Goal: Task Accomplishment & Management: Use online tool/utility

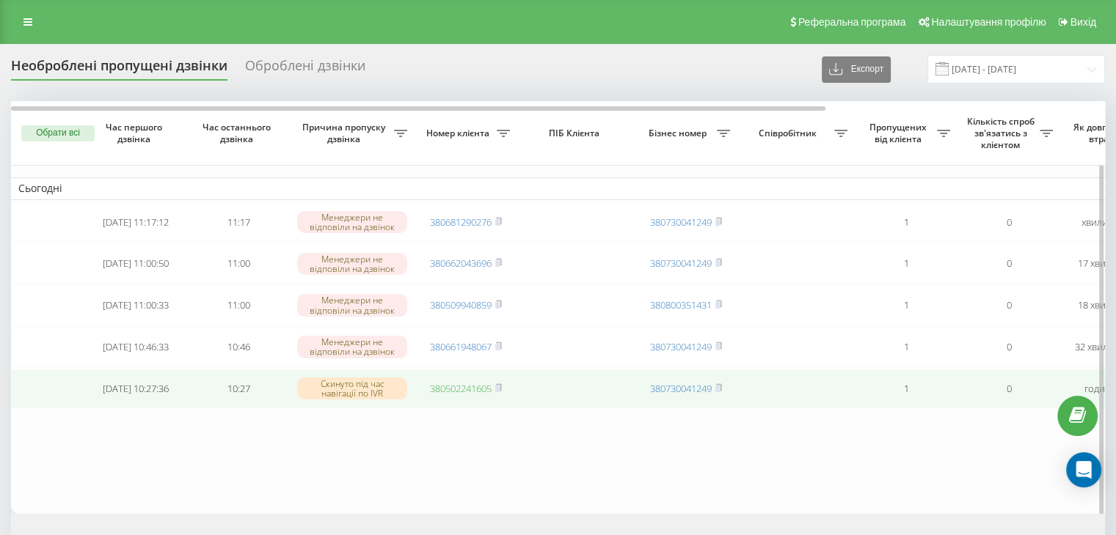
click at [472, 391] on link "380502241605" at bounding box center [461, 388] width 62 height 13
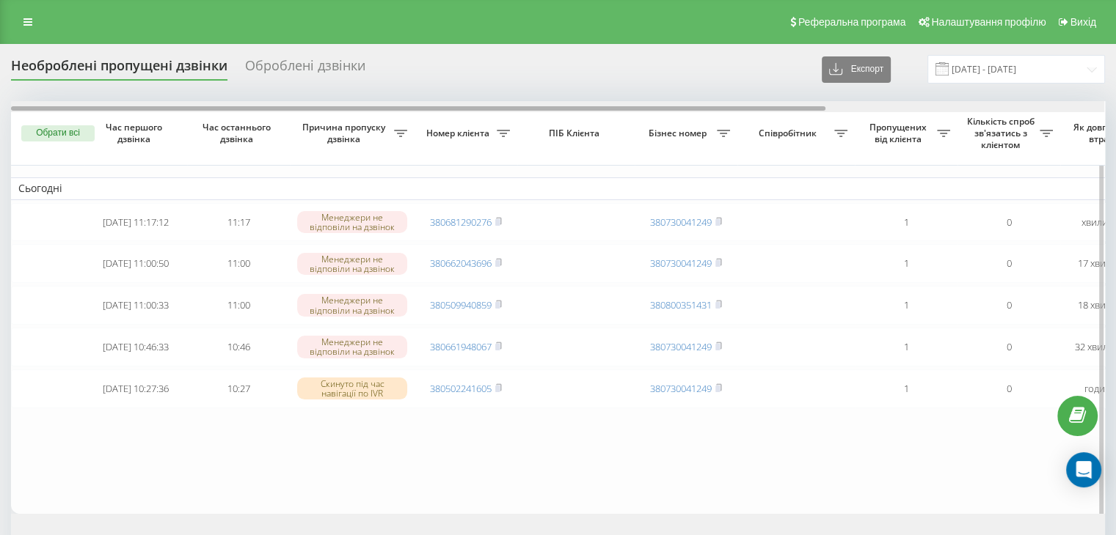
scroll to position [0, 373]
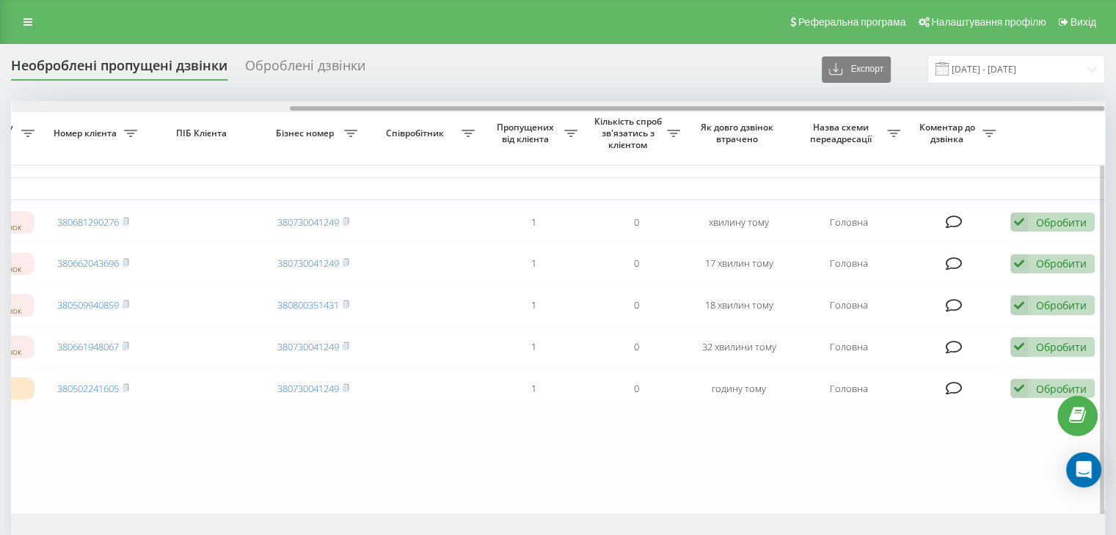
drag, startPoint x: 582, startPoint y: 105, endPoint x: 695, endPoint y: 106, distance: 113.7
click at [695, 106] on div at bounding box center [558, 106] width 1093 height 11
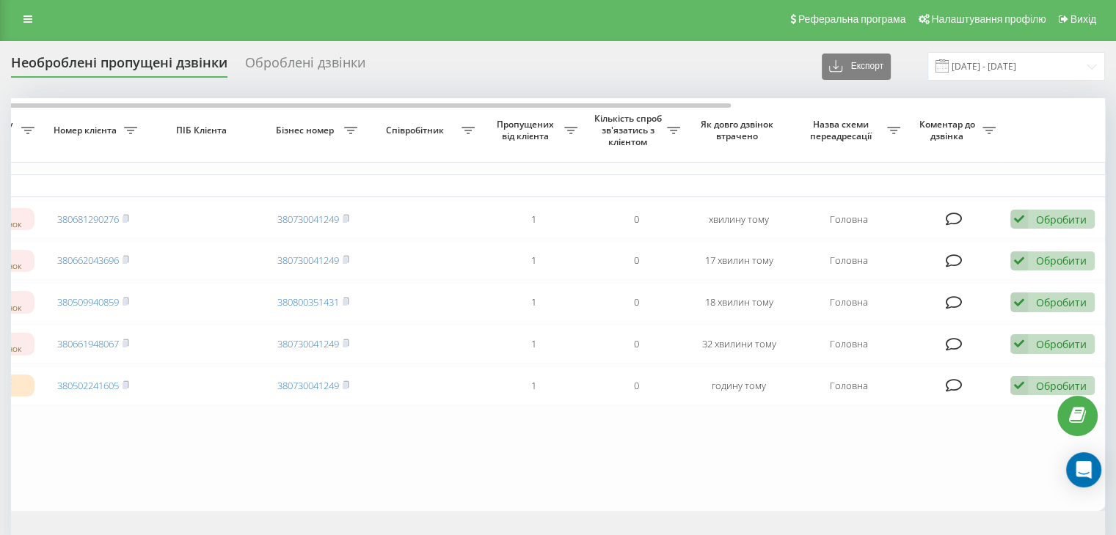
scroll to position [0, 0]
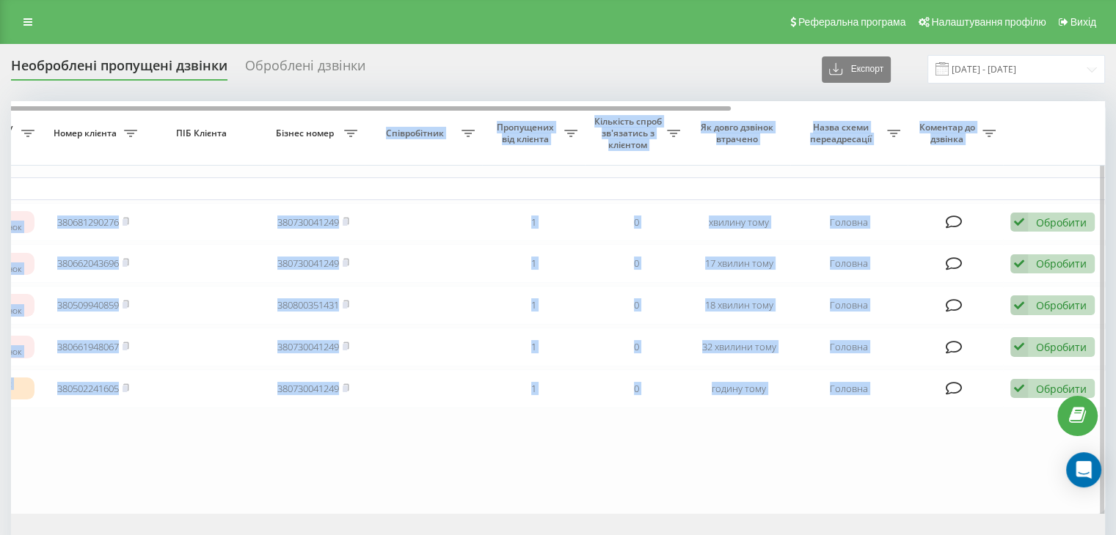
drag, startPoint x: 385, startPoint y: 106, endPoint x: 299, endPoint y: 109, distance: 85.9
click at [299, 109] on div "Обрати всі Час першого дзвінка Час останнього дзвінка Причина пропуску дзвінка …" at bounding box center [558, 307] width 1094 height 412
click at [421, 470] on table "Сьогодні 2025-08-21 11:17:12 11:17 Менеджери не відповіли на дзвінок 3806812902…" at bounding box center [371, 307] width 1467 height 412
click at [669, 104] on th "Кількість спроб зв'язатись з клієнтом" at bounding box center [636, 133] width 103 height 65
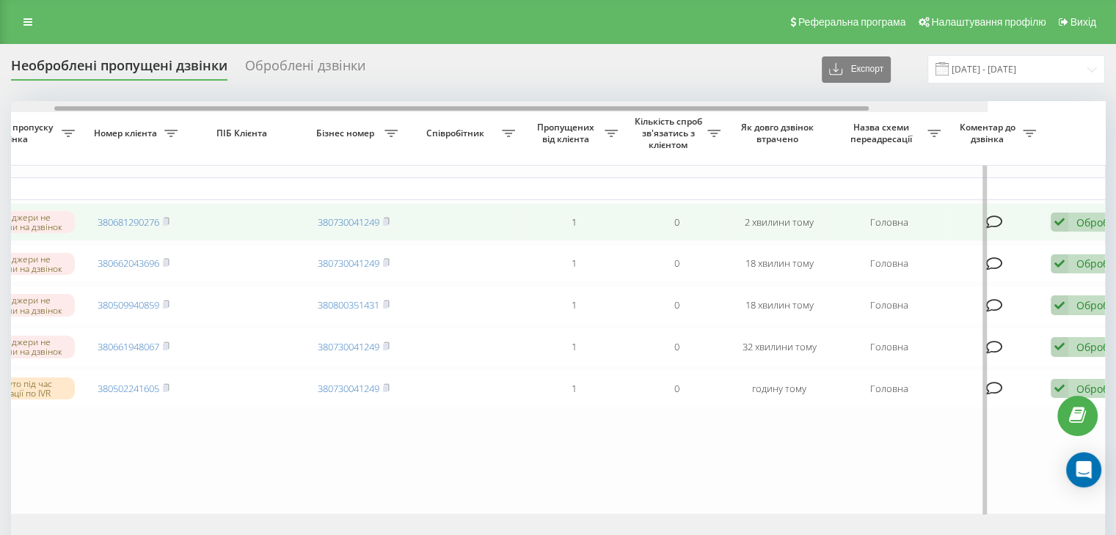
drag, startPoint x: 511, startPoint y: 107, endPoint x: 913, endPoint y: 224, distance: 418.1
click at [863, 150] on div "Обрати всі Час першого дзвінка Час останнього дзвінка Причина пропуску дзвінка …" at bounding box center [558, 307] width 1094 height 412
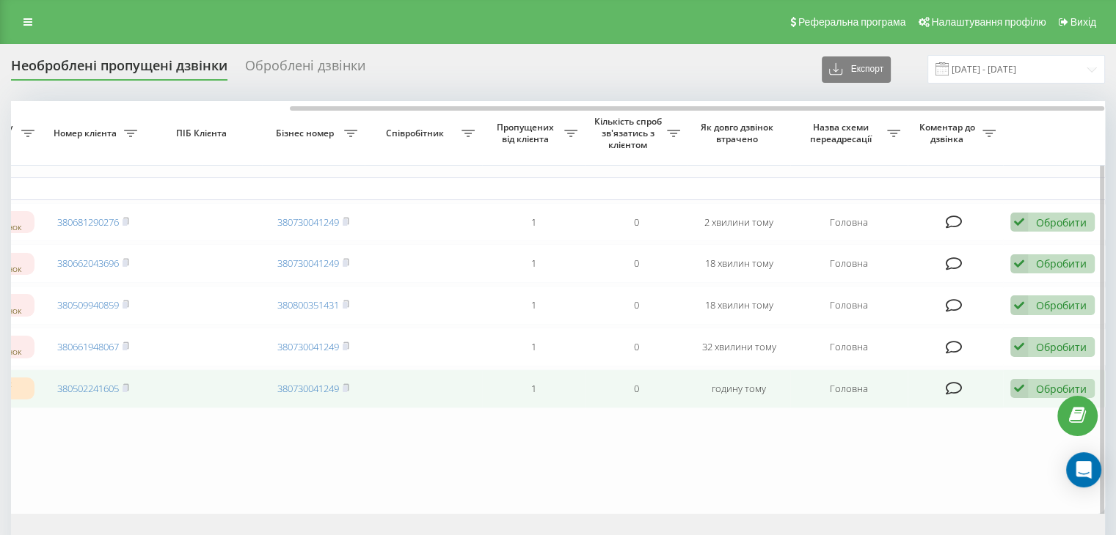
click at [1046, 396] on div "Обробити" at bounding box center [1061, 389] width 51 height 14
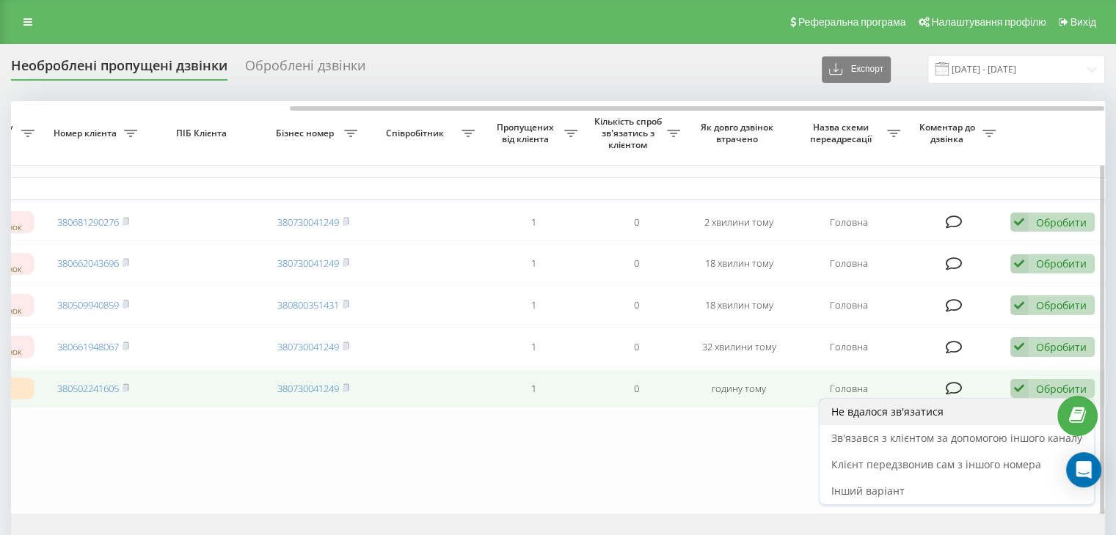
click at [913, 418] on span "Не вдалося зв'язатися" at bounding box center [887, 412] width 112 height 14
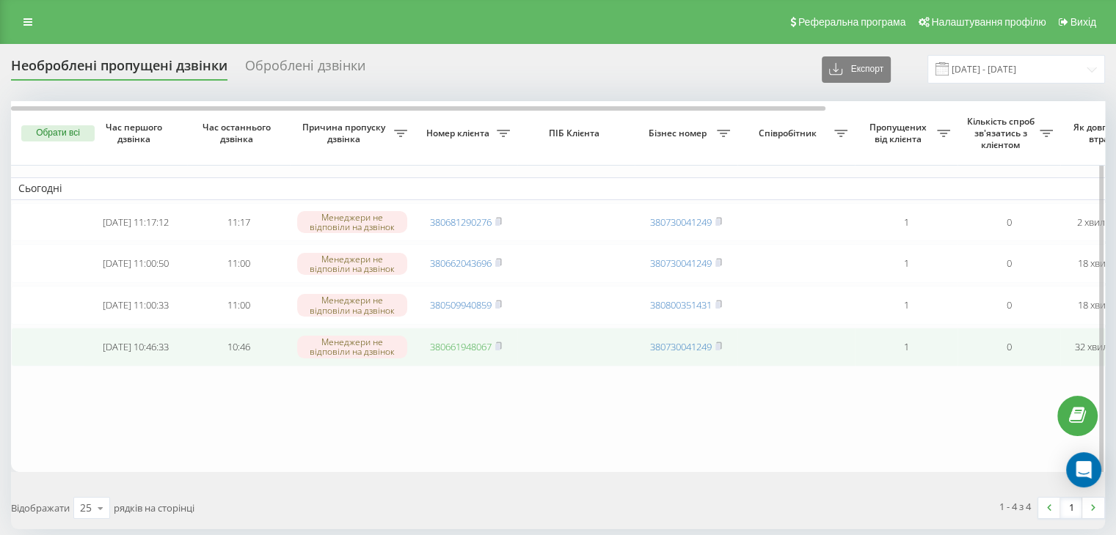
click at [442, 351] on link "380661948067" at bounding box center [461, 346] width 62 height 13
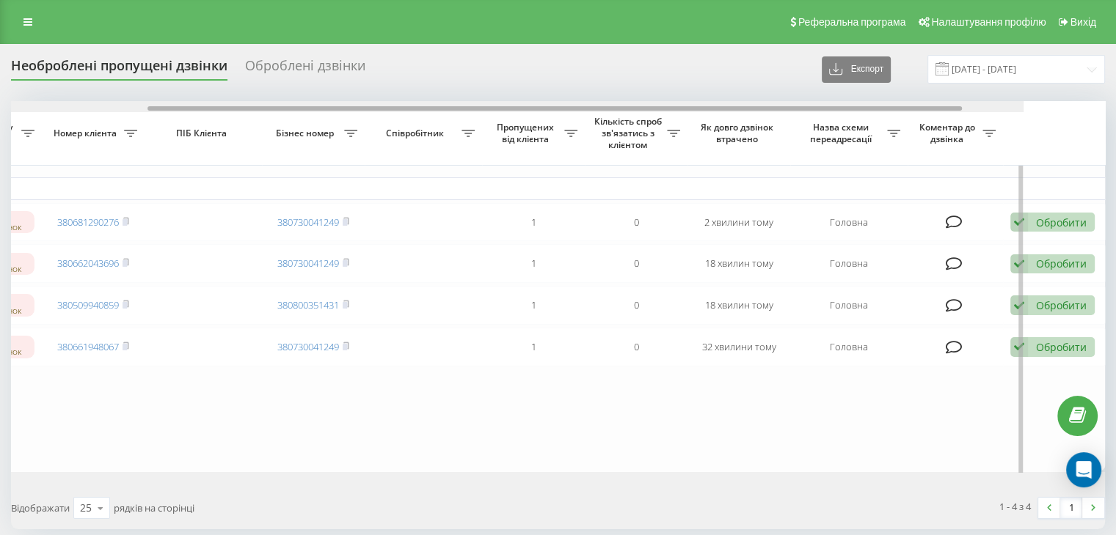
drag, startPoint x: 348, startPoint y: 106, endPoint x: 881, endPoint y: 144, distance: 533.9
click at [836, 125] on div "Обрати всі Час першого дзвінка Час останнього дзвінка Причина пропуску дзвінка …" at bounding box center [558, 286] width 1094 height 370
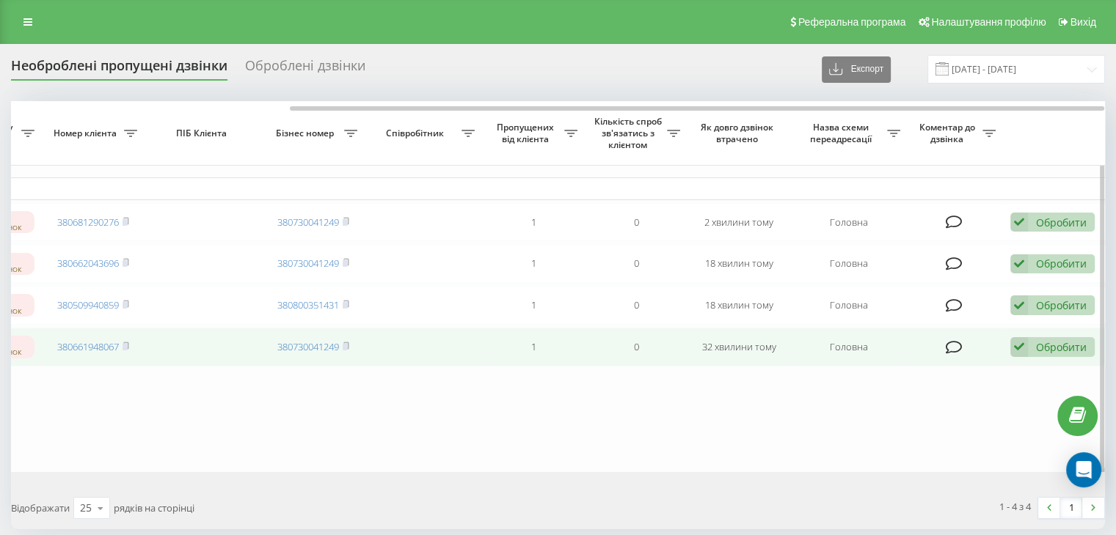
click at [1052, 354] on div "Обробити" at bounding box center [1061, 347] width 51 height 14
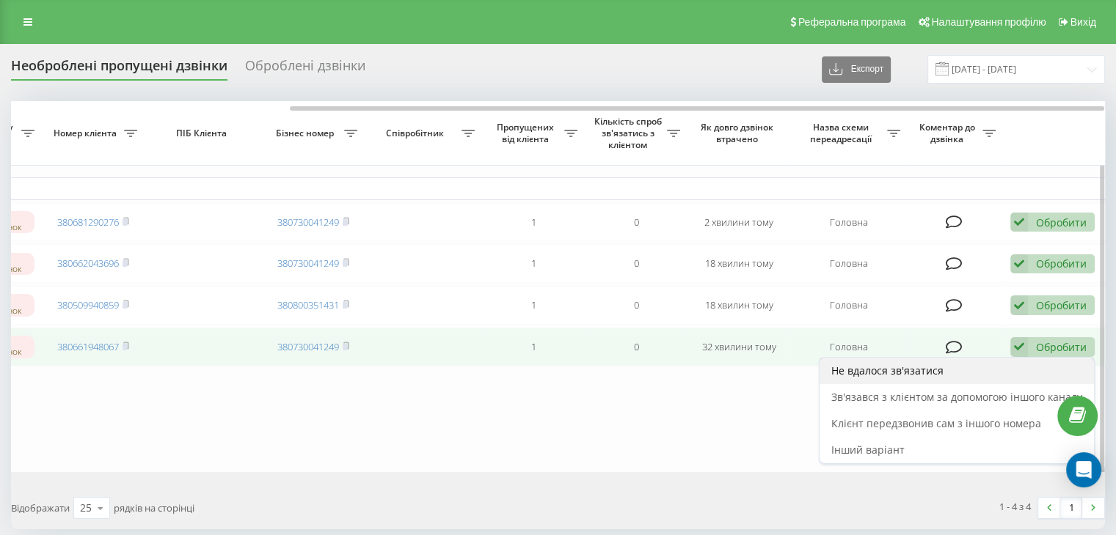
click at [885, 378] on span "Не вдалося зв'язатися" at bounding box center [887, 371] width 112 height 14
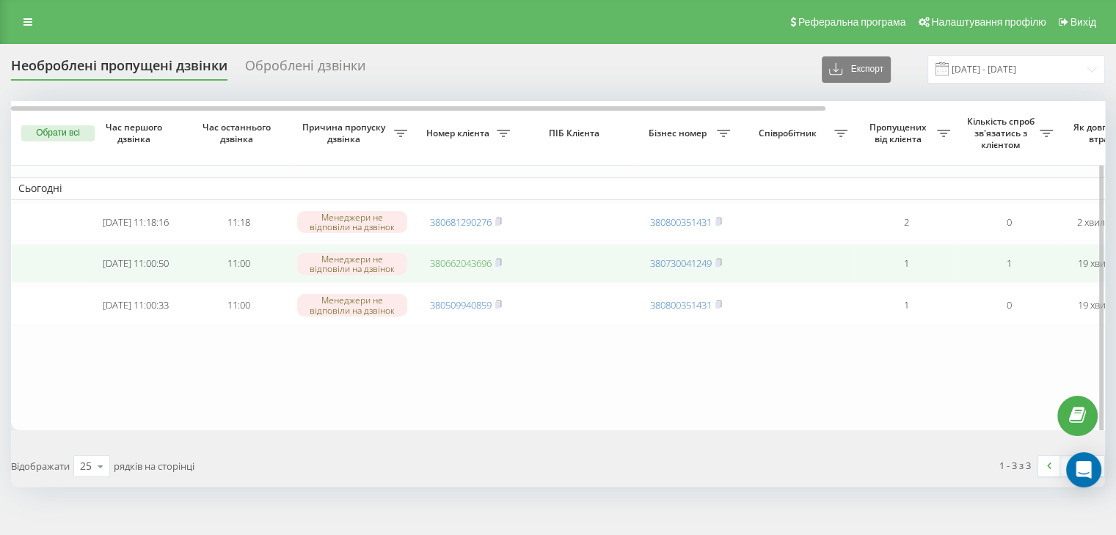
click at [470, 263] on link "380662043696" at bounding box center [461, 263] width 62 height 13
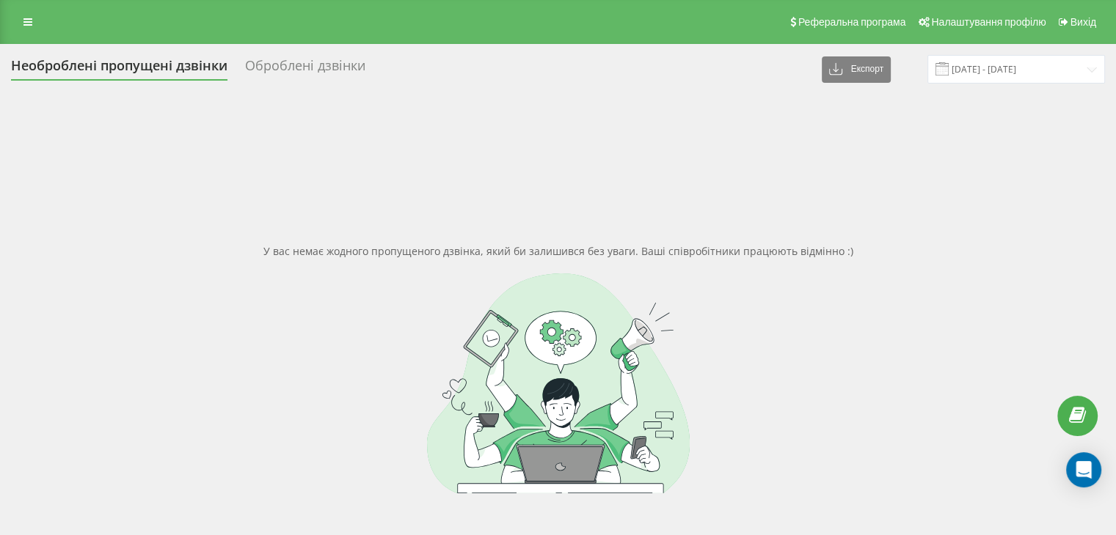
click at [164, 269] on div "У вас немає жодного пропущеного дзвінка, який би залишився без уваги. Ваші спів…" at bounding box center [558, 368] width 1094 height 535
